Goal: Task Accomplishment & Management: Manage account settings

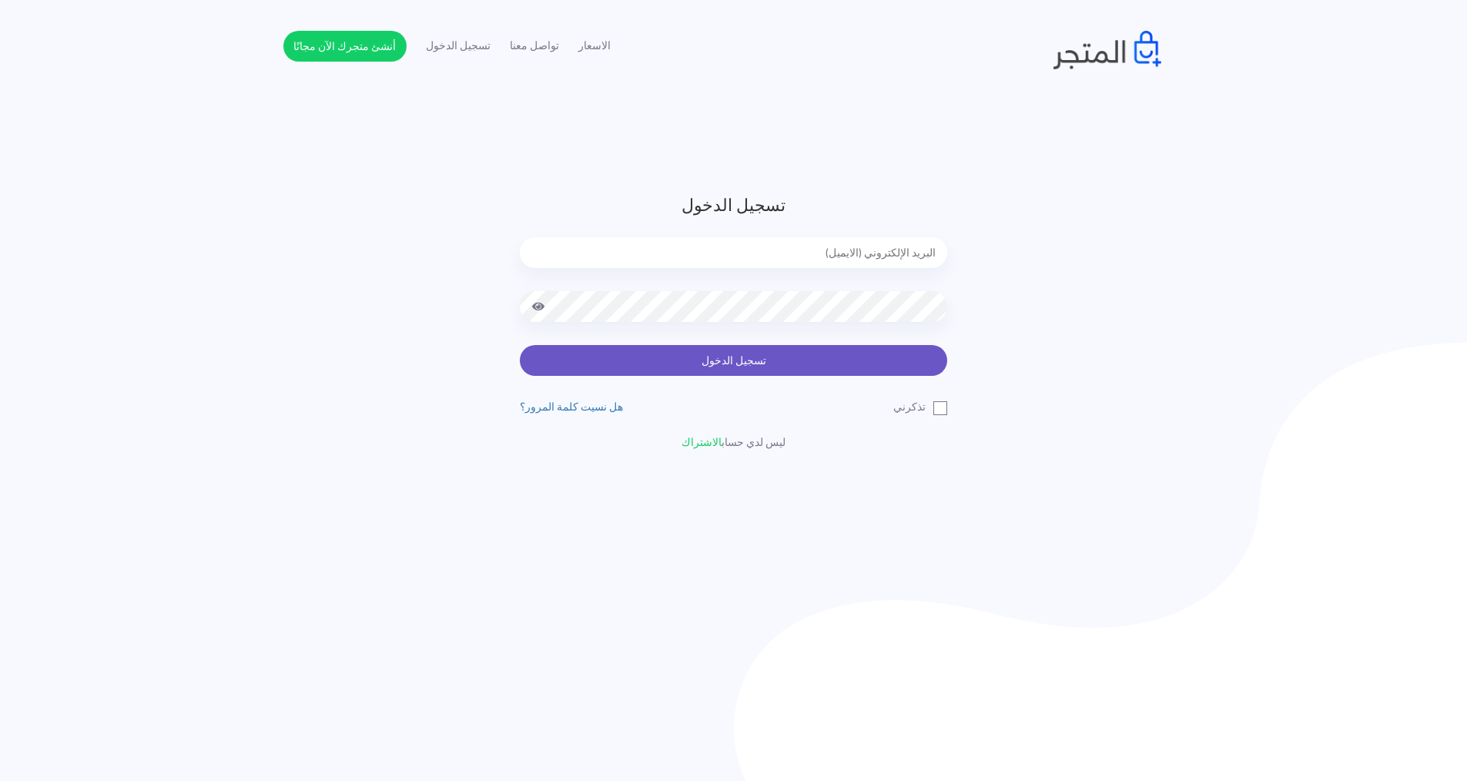
type input "[EMAIL_ADDRESS][DOMAIN_NAME]"
click at [749, 357] on button "تسجيل الدخول" at bounding box center [733, 360] width 427 height 31
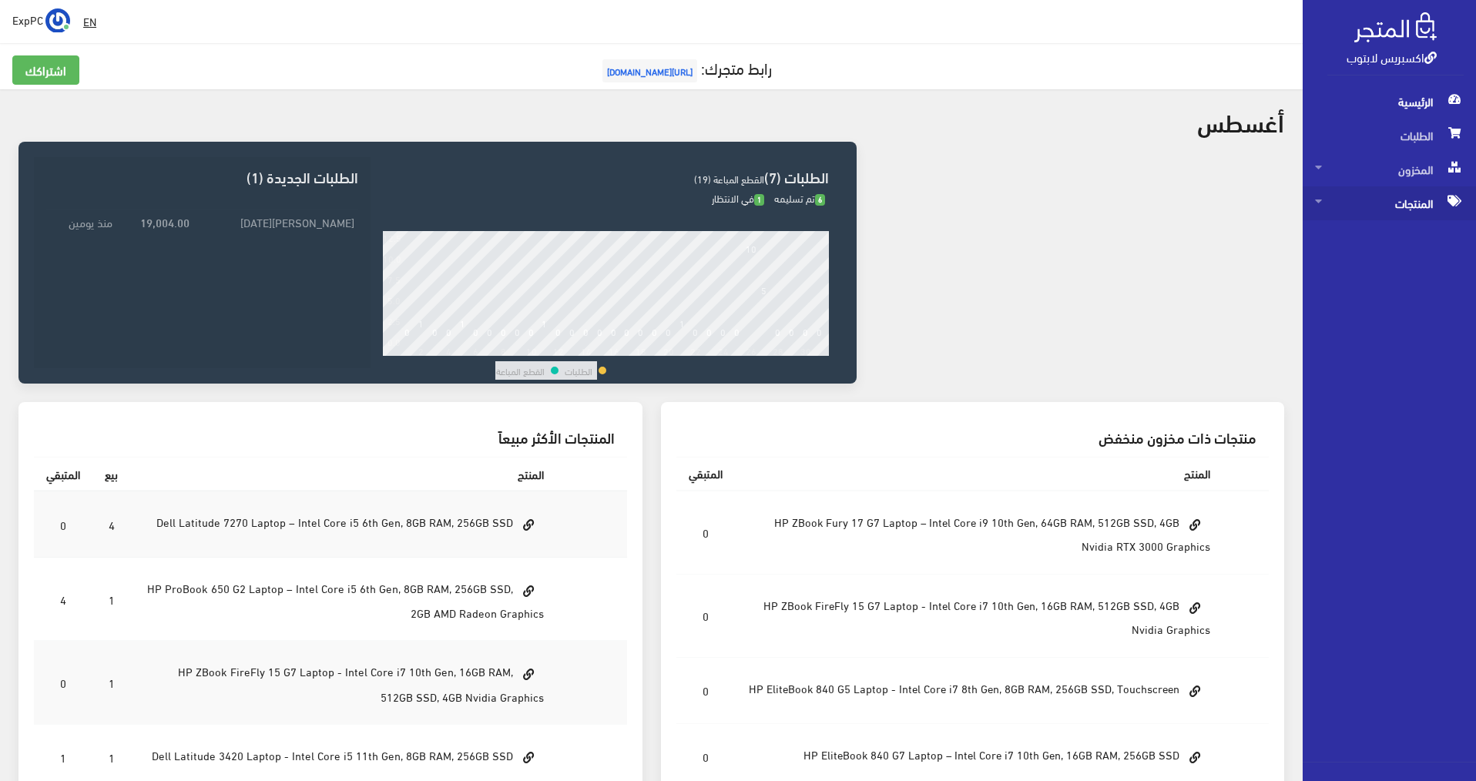
click at [1374, 208] on span "المنتجات" at bounding box center [1389, 203] width 149 height 34
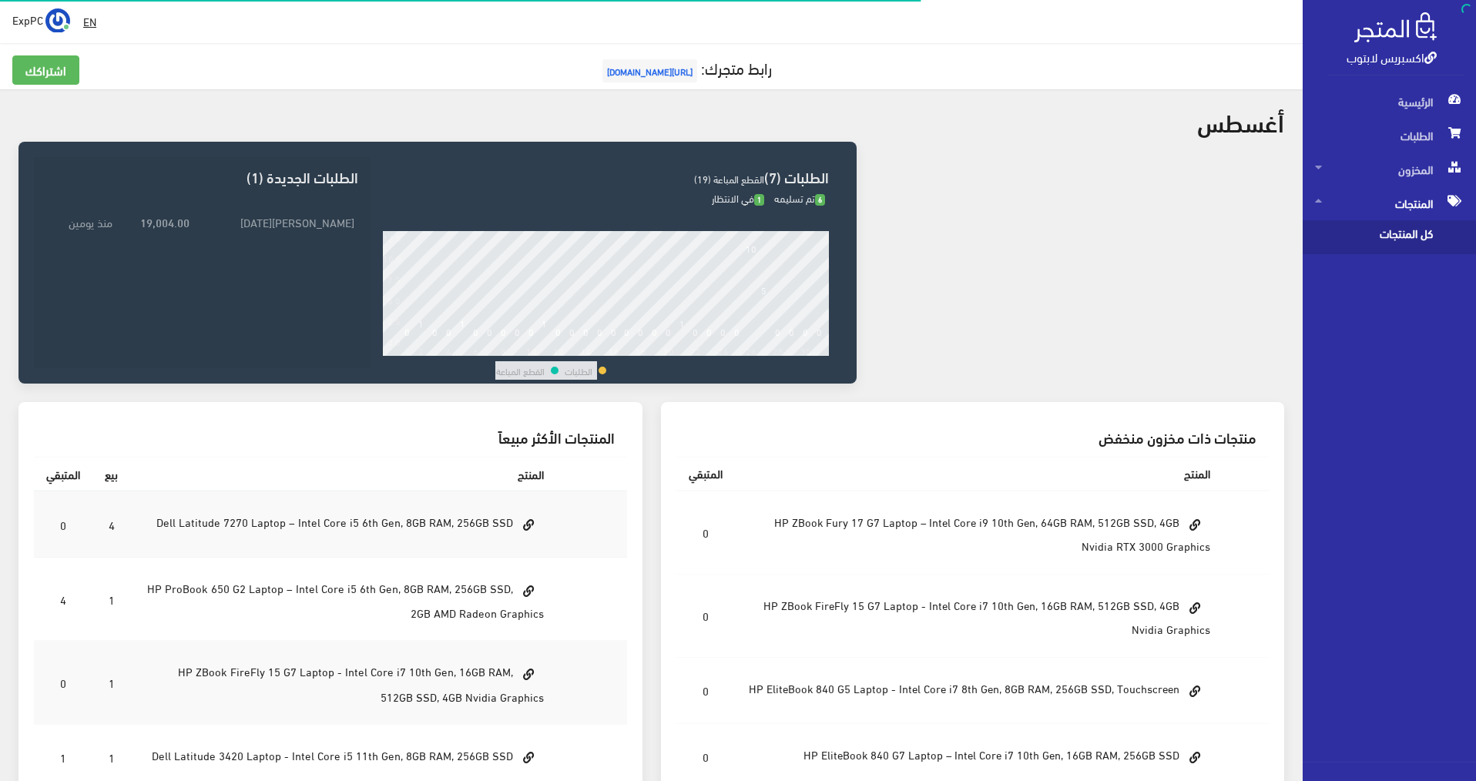
click at [1363, 224] on span "كل المنتجات" at bounding box center [1373, 237] width 117 height 34
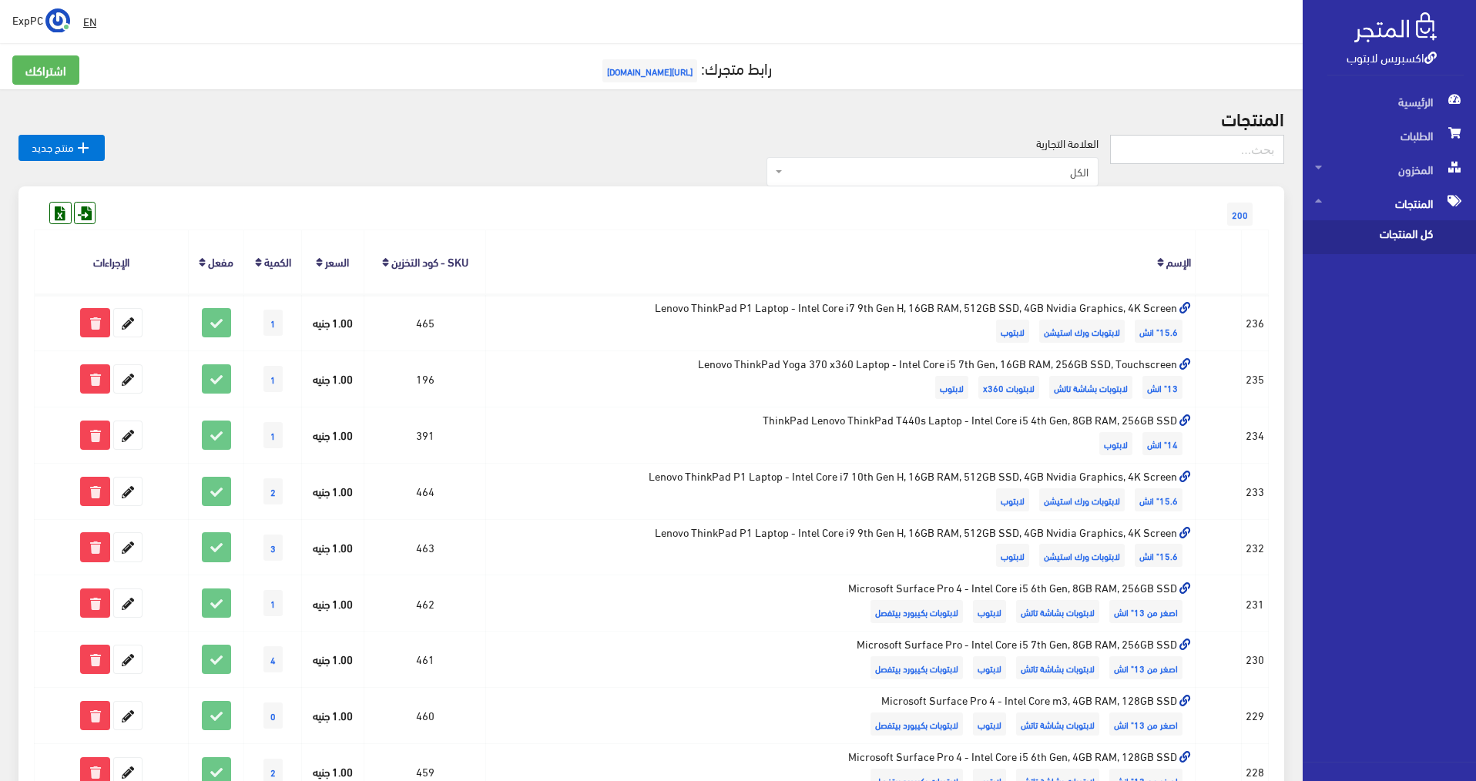
click at [1225, 158] on input "text" at bounding box center [1197, 149] width 174 height 29
type input "352"
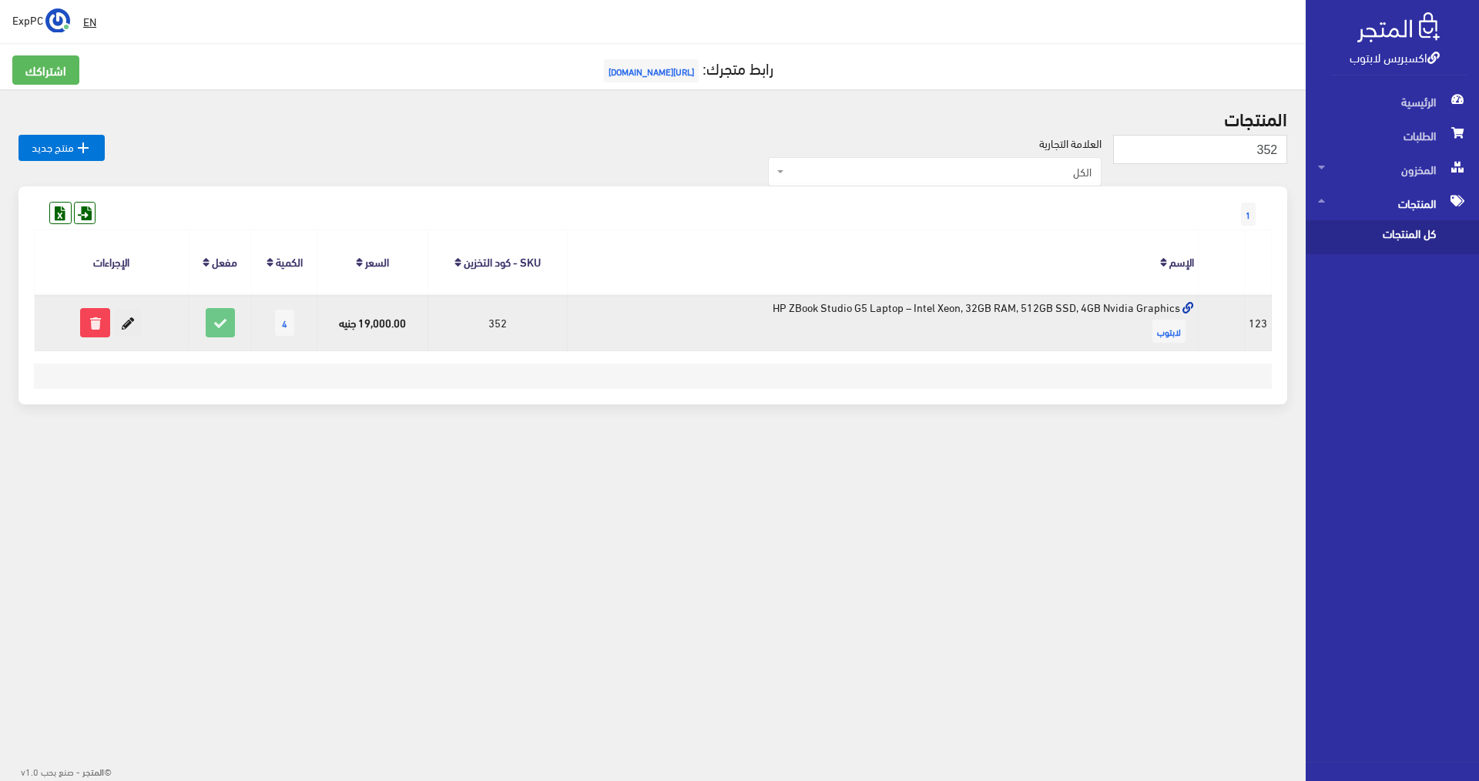
click at [129, 325] on icon at bounding box center [128, 323] width 28 height 28
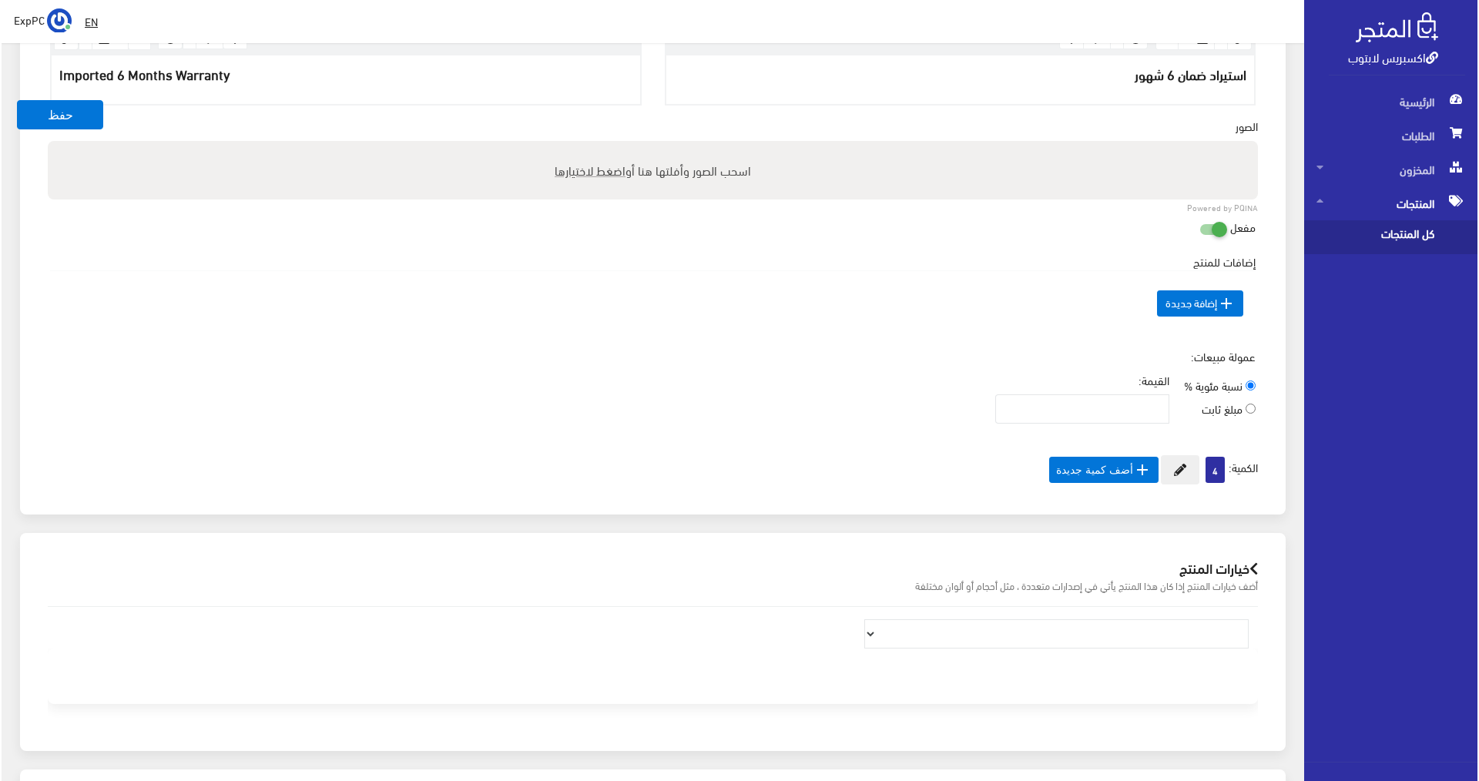
scroll to position [539, 0]
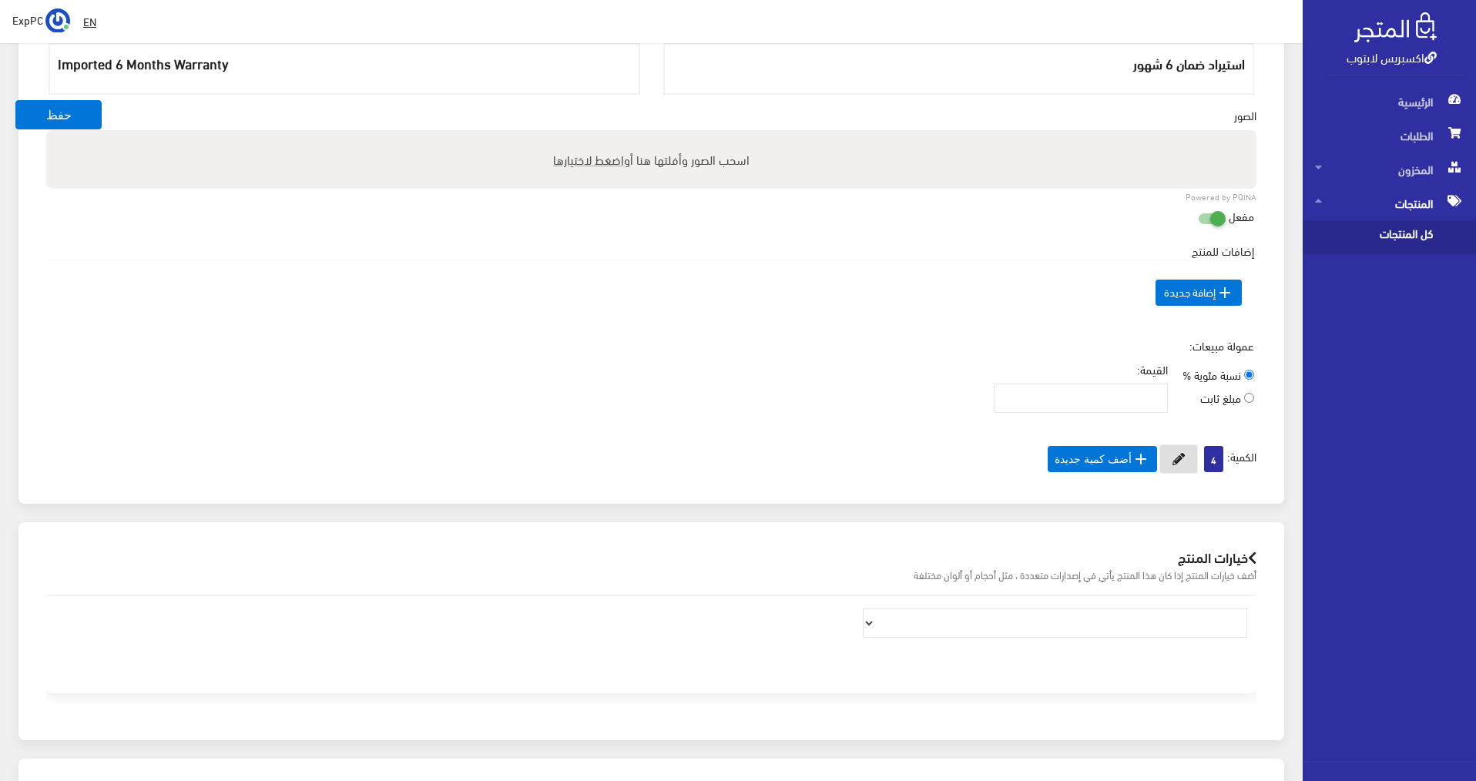
click at [1179, 462] on icon at bounding box center [1178, 459] width 12 height 12
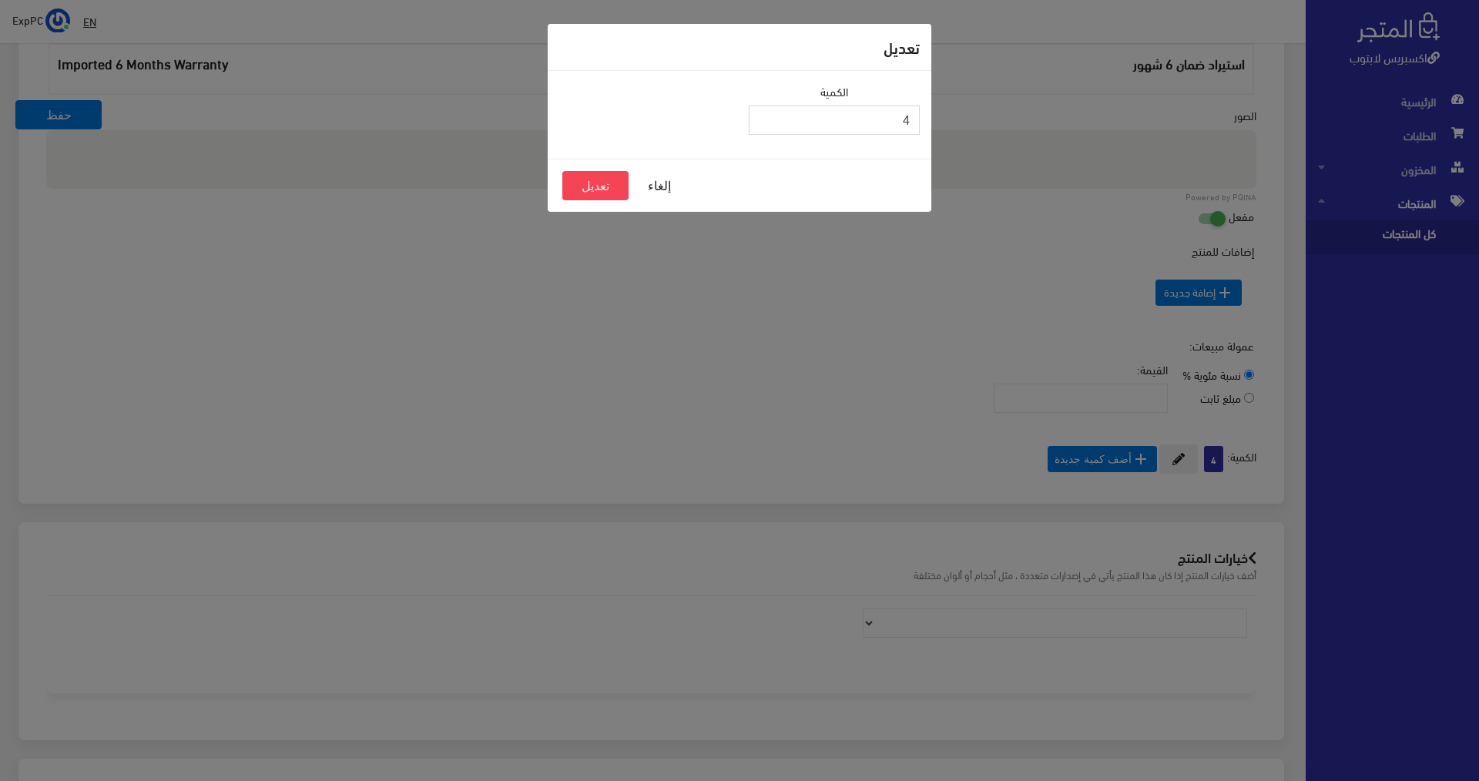
drag, startPoint x: 900, startPoint y: 121, endPoint x: 921, endPoint y: 121, distance: 21.6
click at [921, 121] on div "الكمية 4" at bounding box center [833, 114] width 189 height 65
type input "3"
click at [614, 174] on button "تعديل" at bounding box center [595, 185] width 66 height 29
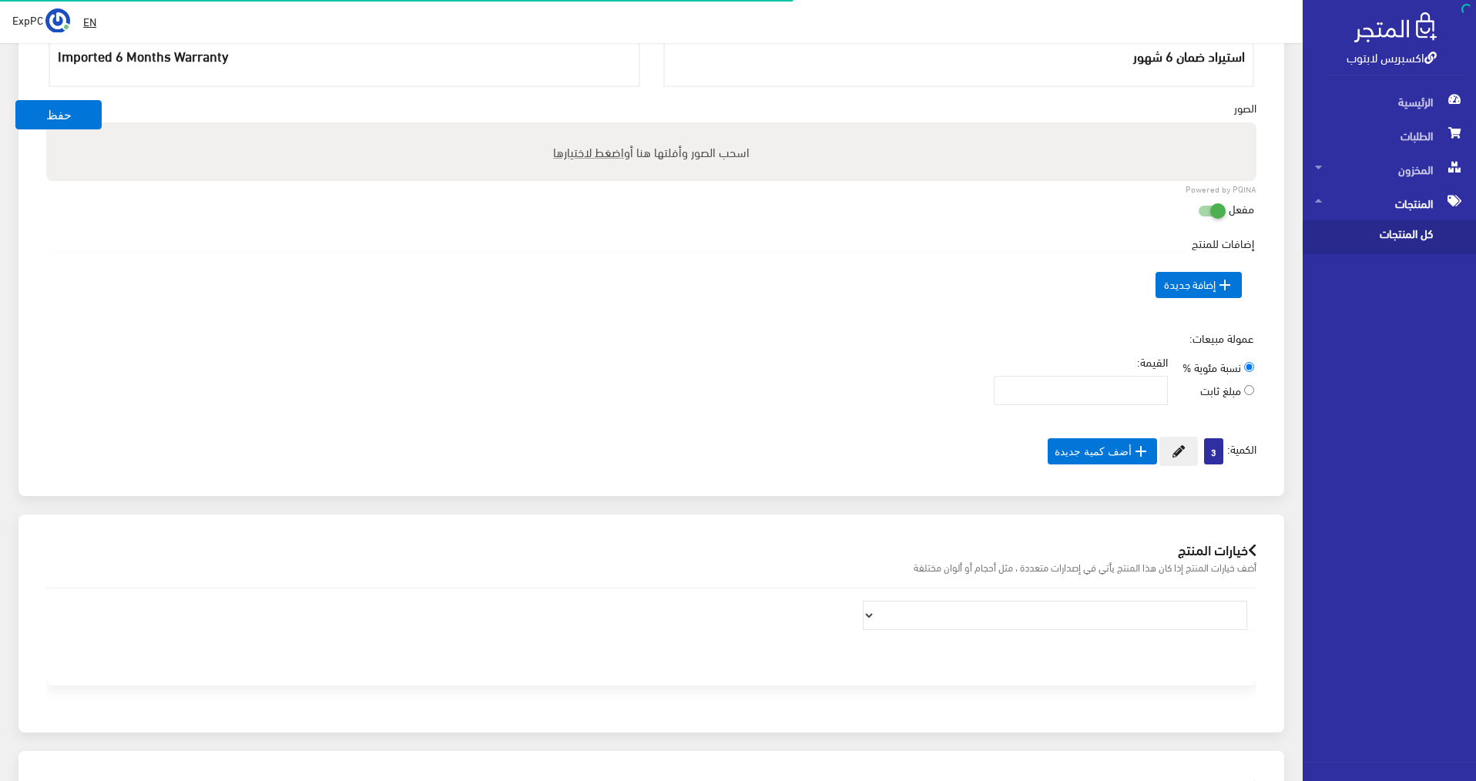
scroll to position [539, 0]
